Goal: Task Accomplishment & Management: Manage account settings

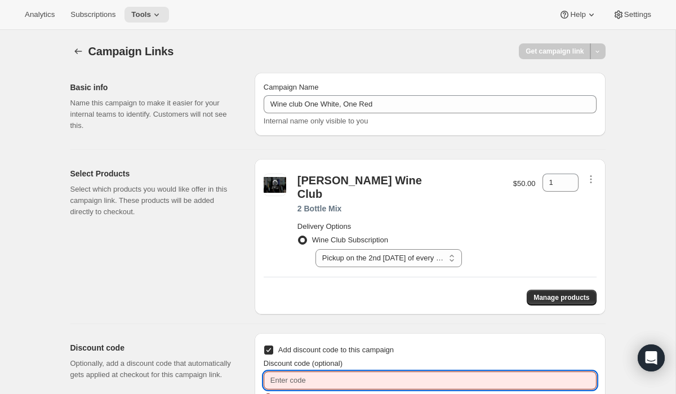
select select "gid://shopify/SellingPlan/2007924838"
click at [457, 47] on div "Get campaign link" at bounding box center [478, 51] width 255 height 16
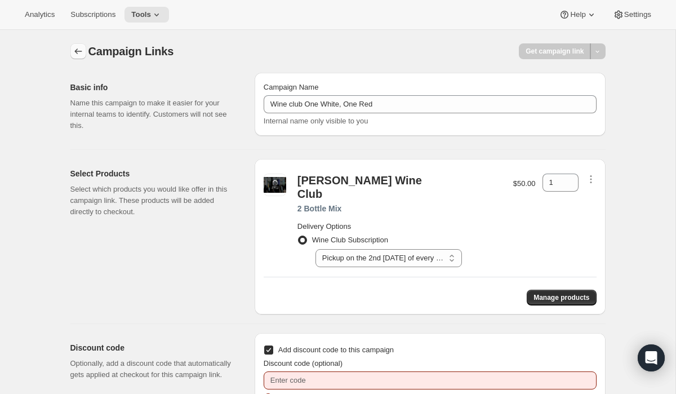
click at [78, 51] on icon "button" at bounding box center [78, 51] width 11 height 11
checkbox input "false"
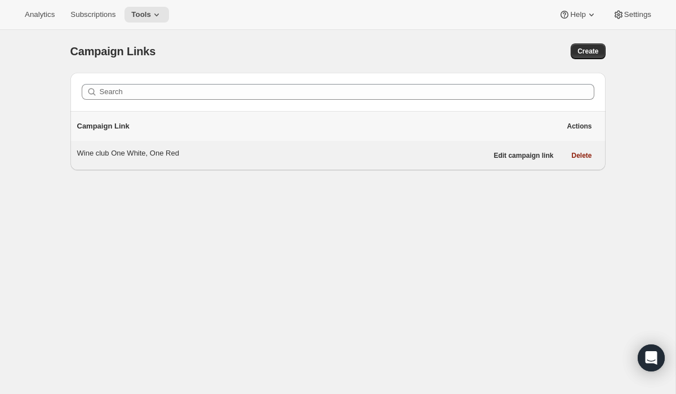
click at [137, 148] on div "Wine club One White, One Red" at bounding box center [282, 153] width 410 height 11
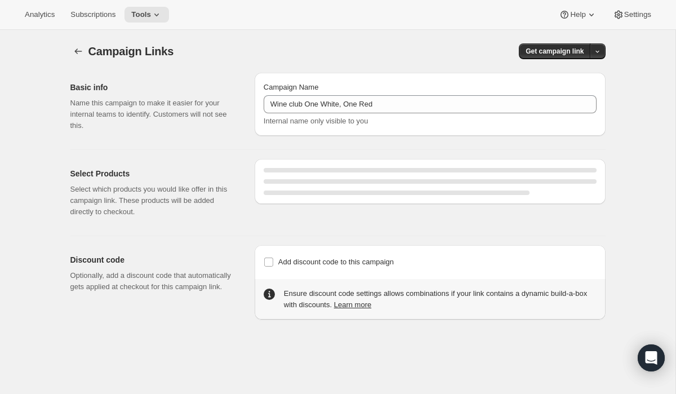
select select "gid://shopify/SellingPlan/2007924838"
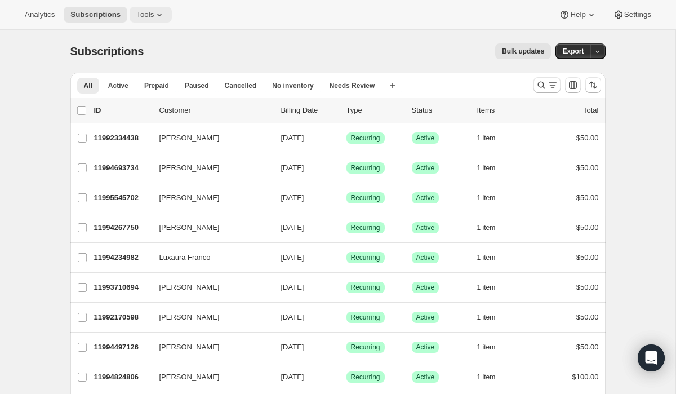
click at [148, 17] on span "Tools" at bounding box center [144, 14] width 17 height 9
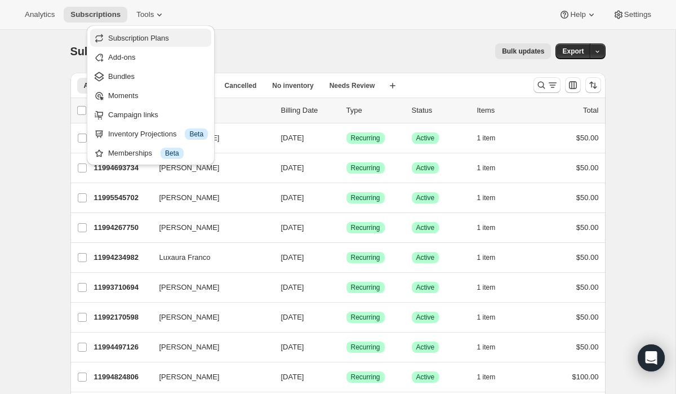
click at [144, 35] on span "Subscription Plans" at bounding box center [138, 38] width 61 height 8
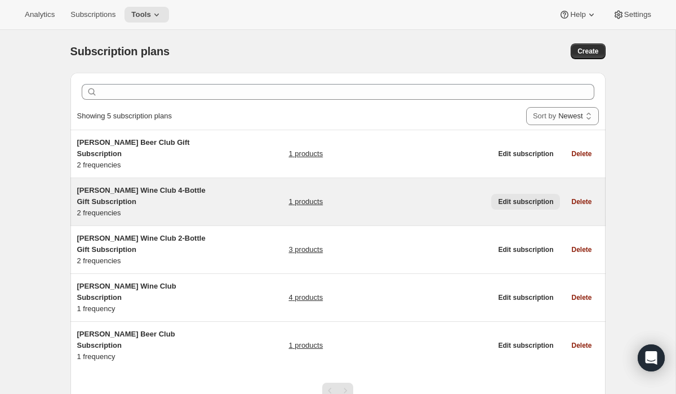
click at [514, 197] on span "Edit subscription" at bounding box center [525, 201] width 55 height 9
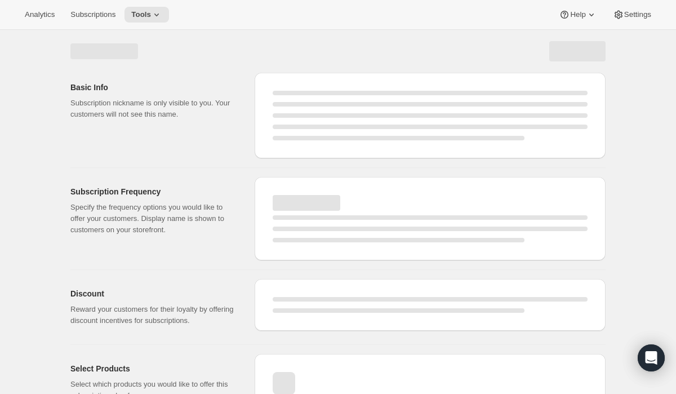
select select "WEEK"
select select "MONTH"
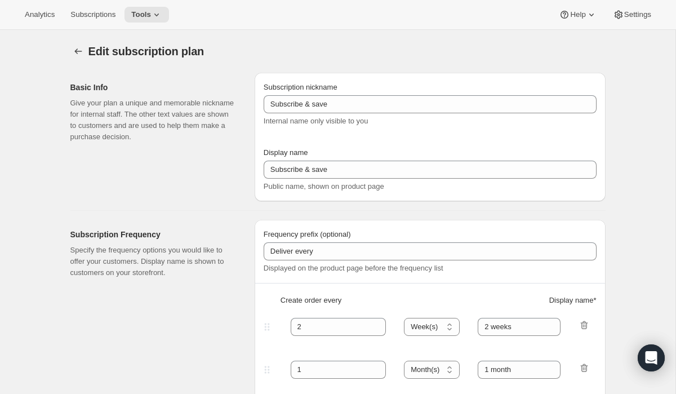
type input "Stanley's Wine Club 4-Bottle Gift Subscription"
select select "MONTH"
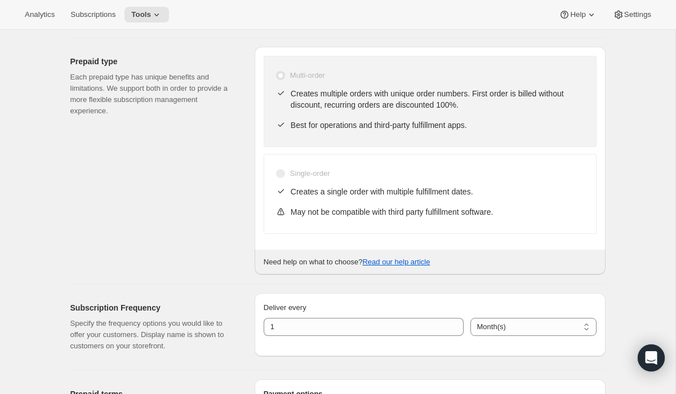
scroll to position [174, 0]
click at [474, 178] on div "Single-order" at bounding box center [429, 173] width 309 height 16
click at [278, 175] on span at bounding box center [280, 172] width 9 height 9
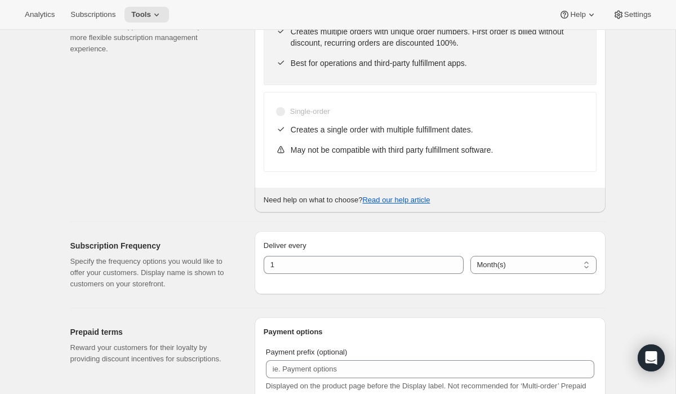
scroll to position [0, 0]
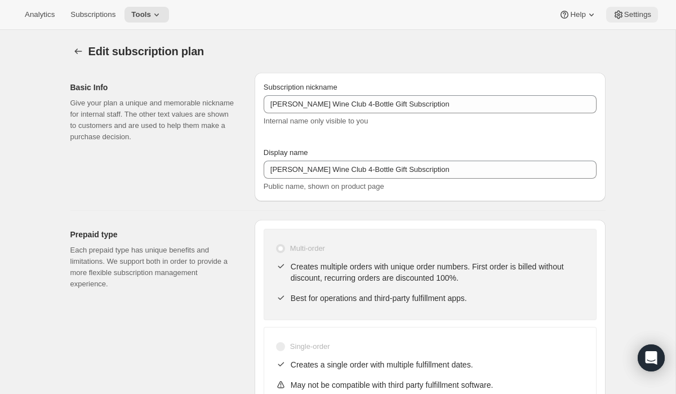
click at [632, 10] on span "Settings" at bounding box center [637, 14] width 27 height 9
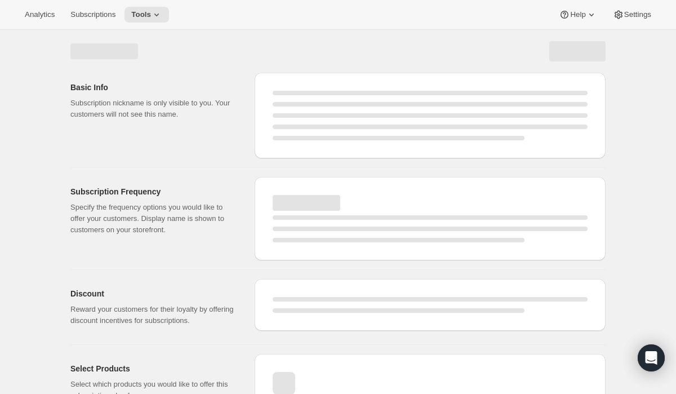
select select "WEEK"
select select "MONTH"
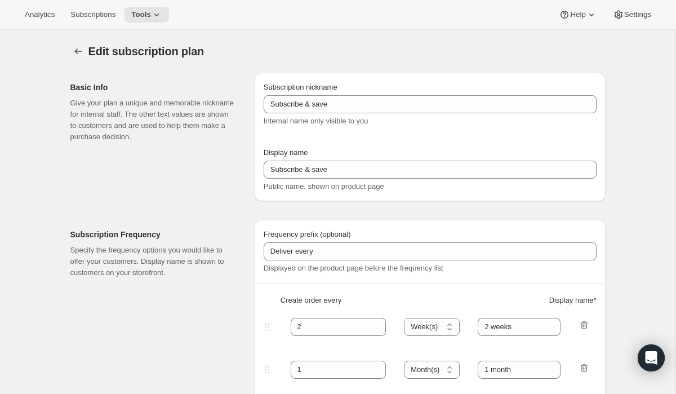
type input "Stanley's Wine Club 4-Bottle Gift Subscription"
select select "MONTH"
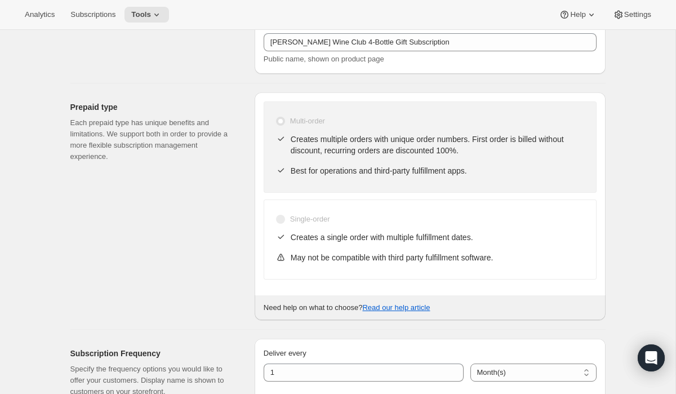
scroll to position [126, 0]
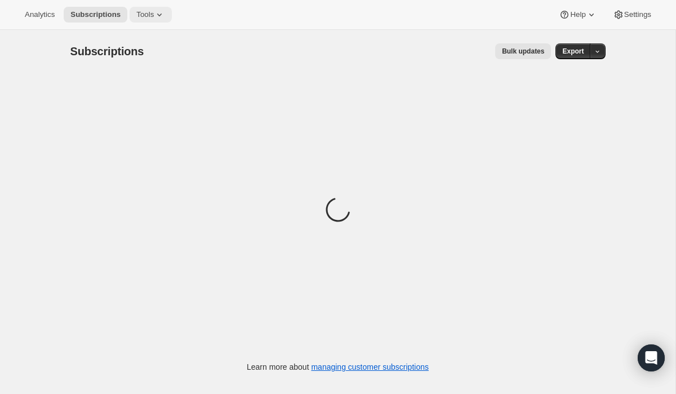
click at [155, 20] on button "Tools" at bounding box center [151, 15] width 42 height 16
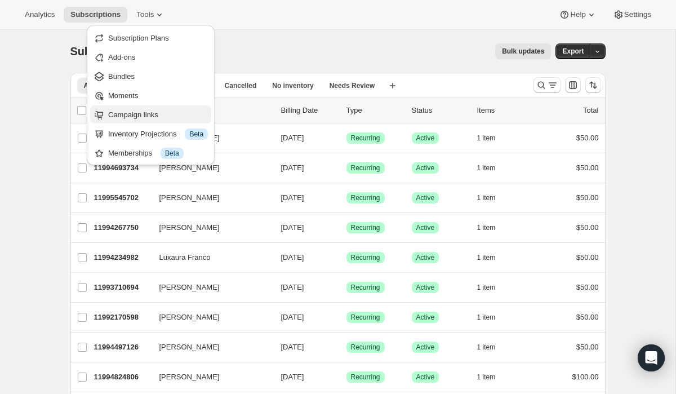
click at [126, 117] on span "Campaign links" at bounding box center [133, 114] width 50 height 8
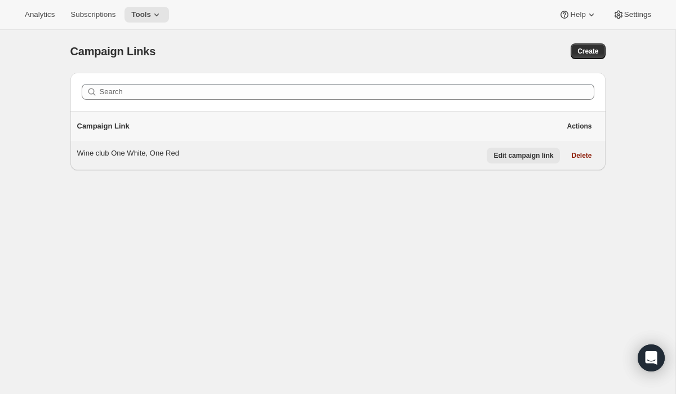
click at [515, 158] on span "Edit campaign link" at bounding box center [524, 155] width 60 height 9
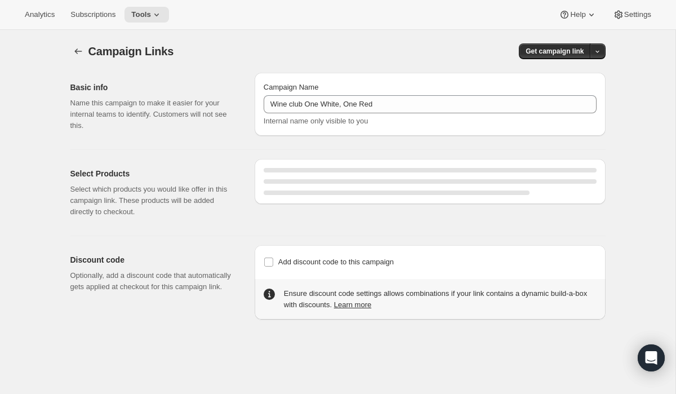
select select "gid://shopify/SellingPlan/2007924838"
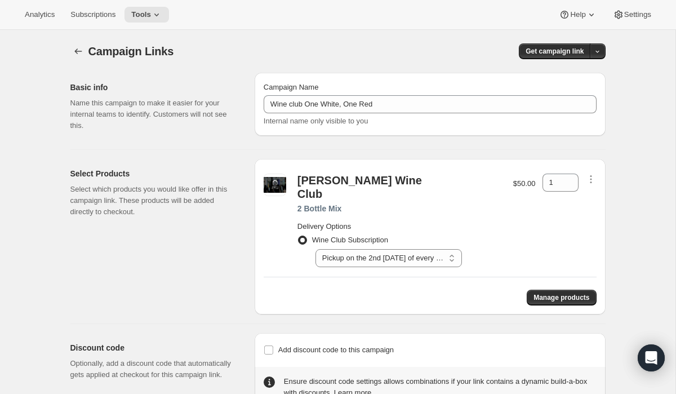
scroll to position [30, 0]
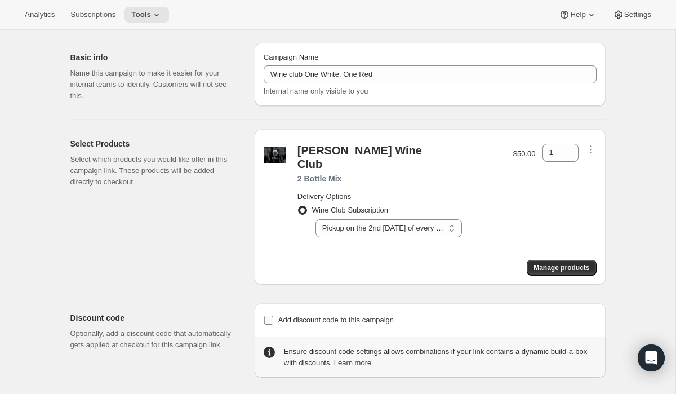
click at [268, 315] on input "Add discount code to this campaign" at bounding box center [268, 319] width 9 height 9
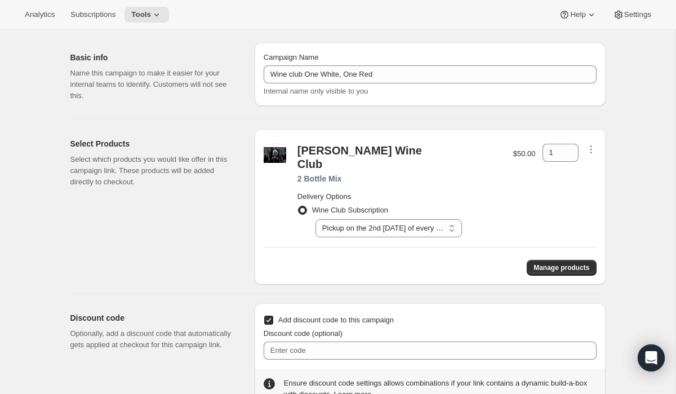
click at [270, 315] on input "Add discount code to this campaign" at bounding box center [268, 319] width 9 height 9
checkbox input "false"
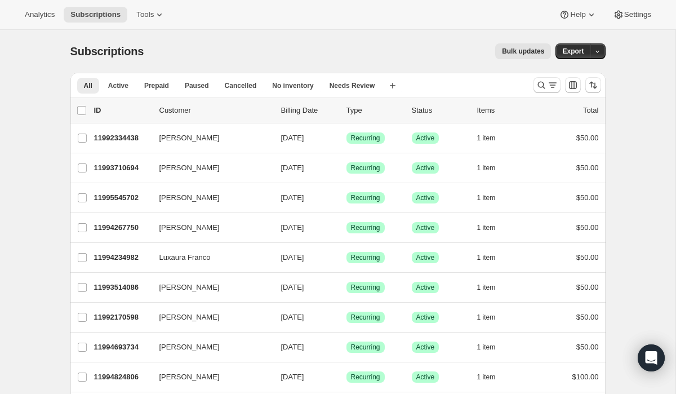
click at [534, 79] on div at bounding box center [547, 85] width 27 height 16
click at [541, 86] on icon "Search and filter results" at bounding box center [541, 84] width 11 height 11
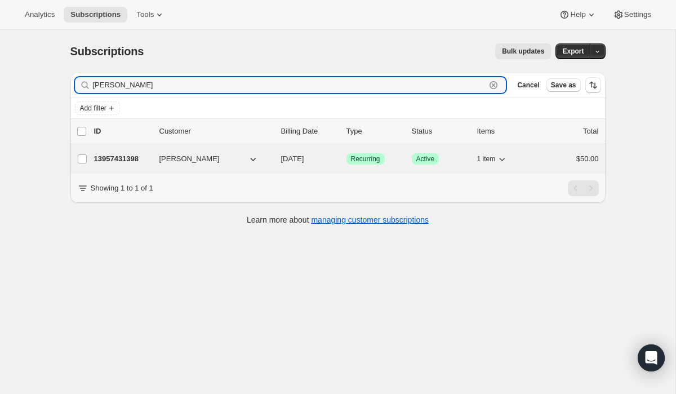
type input "[PERSON_NAME]"
click at [132, 155] on p "13957431398" at bounding box center [122, 158] width 56 height 11
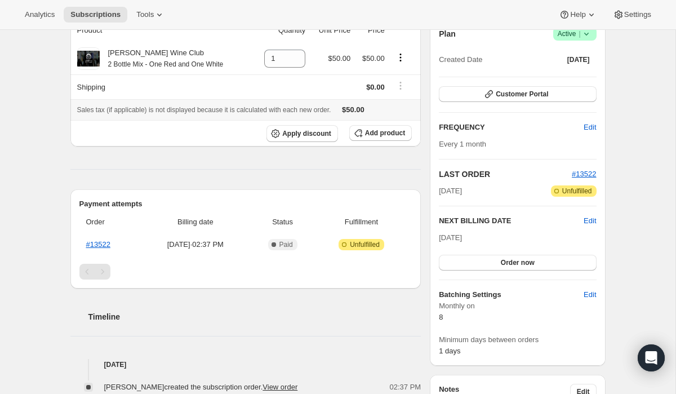
scroll to position [179, 0]
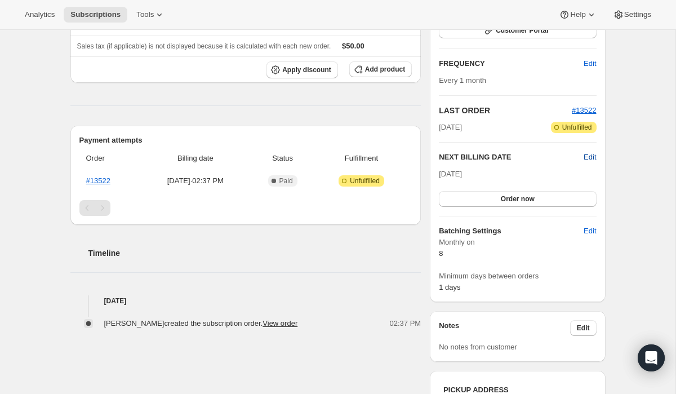
click at [588, 159] on span "Edit" at bounding box center [590, 157] width 12 height 11
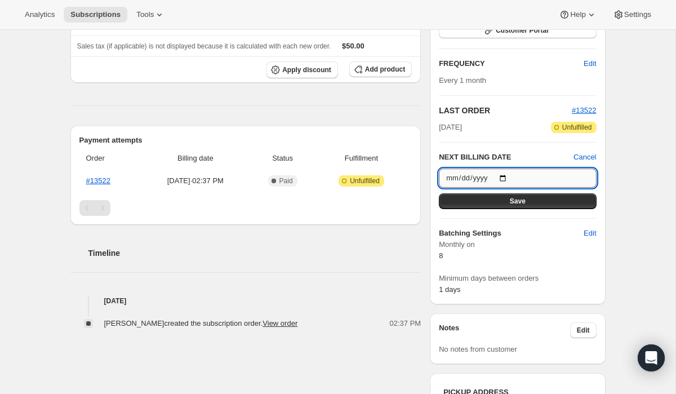
click at [457, 174] on input "[DATE]" at bounding box center [517, 177] width 157 height 19
click at [448, 177] on input "[DATE]" at bounding box center [517, 177] width 157 height 19
click at [503, 175] on input "[DATE]" at bounding box center [517, 177] width 157 height 19
click at [355, 274] on div "Timeline [DATE] [PERSON_NAME] created the subscription order. View order 02:37 …" at bounding box center [245, 277] width 351 height 104
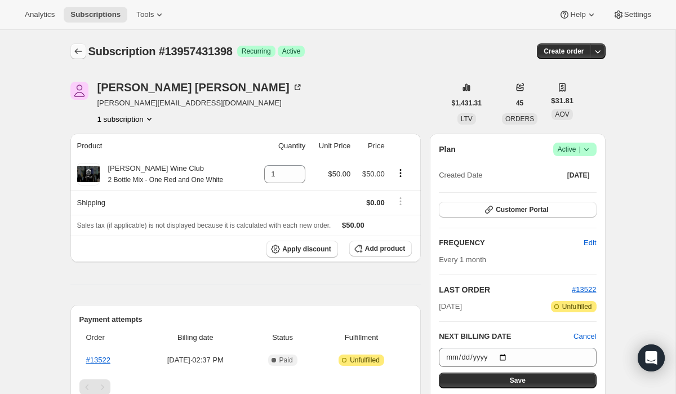
click at [80, 53] on icon "Subscriptions" at bounding box center [78, 51] width 11 height 11
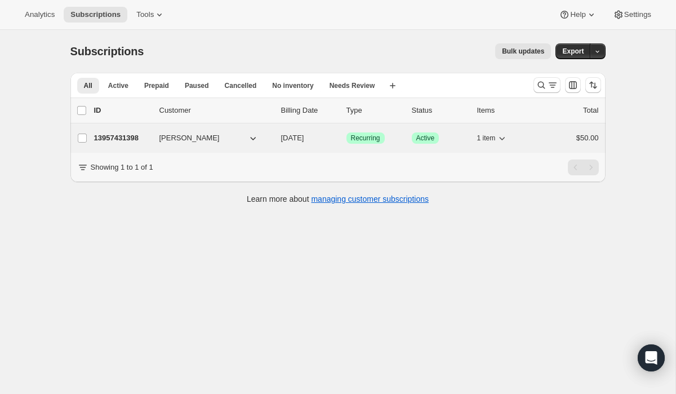
click at [139, 136] on p "13957431398" at bounding box center [122, 137] width 56 height 11
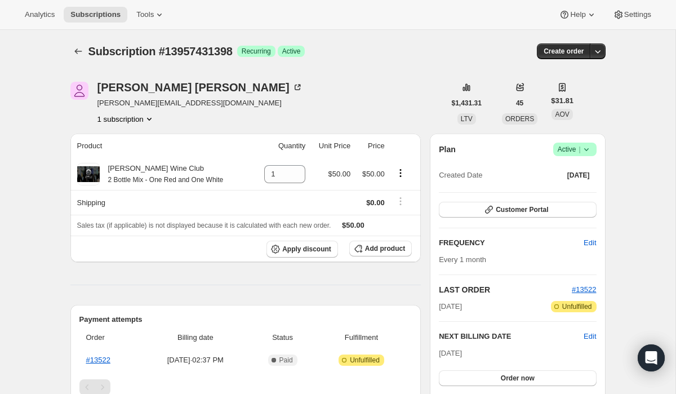
click at [589, 144] on icon at bounding box center [586, 149] width 11 height 11
click at [574, 194] on span "Cancel subscription" at bounding box center [572, 190] width 64 height 8
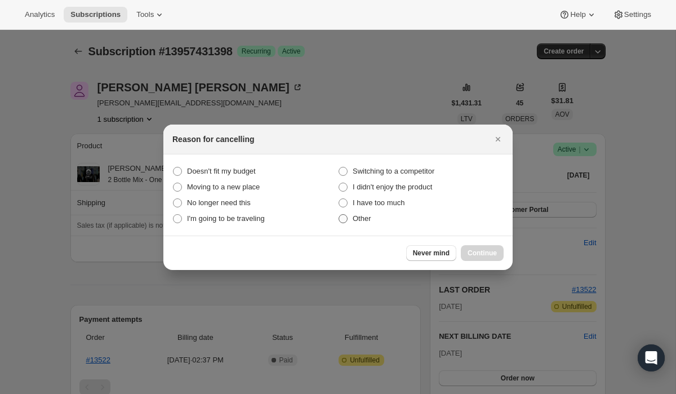
click at [355, 218] on span "Other" at bounding box center [362, 218] width 19 height 8
click at [339, 215] on input "Other" at bounding box center [339, 214] width 1 height 1
radio input "true"
click at [491, 256] on span "Continue" at bounding box center [482, 252] width 29 height 9
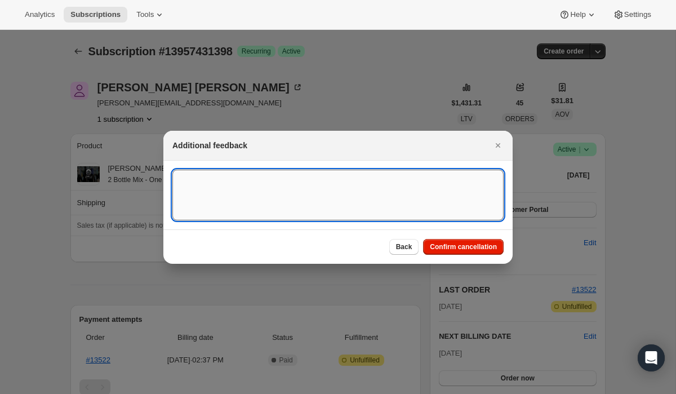
click at [370, 205] on textarea ":rf9:" at bounding box center [337, 195] width 331 height 51
type textarea "[PERSON_NAME] awtomic testing"
click at [483, 240] on button "Confirm cancellation" at bounding box center [463, 247] width 81 height 16
